Goal: Navigation & Orientation: Understand site structure

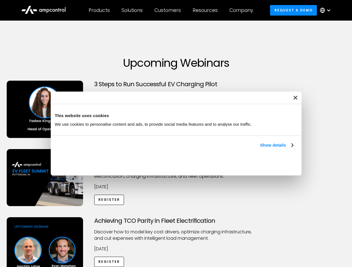
click at [260, 149] on link "Show details" at bounding box center [276, 145] width 33 height 7
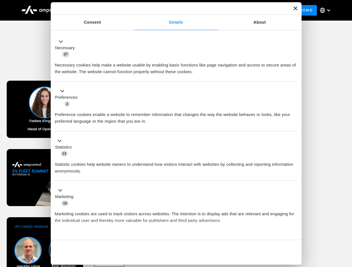
click at [294, 75] on div "Necessary cookies help make a website usable by enabling basic functions like p…" at bounding box center [176, 67] width 242 height 18
click at [297, 75] on div "Necessary cookies help make a website usable by enabling basic functions like p…" at bounding box center [176, 67] width 242 height 18
click at [171, 10] on div "Customers" at bounding box center [167, 10] width 26 height 6
click at [99, 10] on div "Products" at bounding box center [99, 10] width 21 height 6
click at [132, 10] on div "Solutions" at bounding box center [131, 10] width 21 height 6
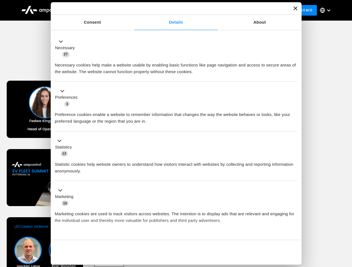
click at [168, 10] on div "Customers" at bounding box center [167, 10] width 26 height 6
click at [206, 10] on div "Resources" at bounding box center [204, 10] width 25 height 6
click at [243, 10] on div "Company" at bounding box center [241, 10] width 24 height 6
click at [326, 10] on div at bounding box center [328, 10] width 4 height 4
